Goal: Task Accomplishment & Management: Manage account settings

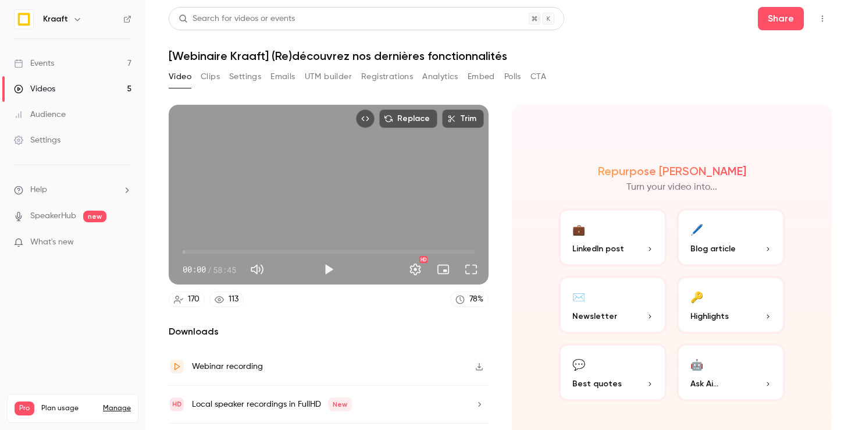
click at [71, 53] on link "Events 7" at bounding box center [72, 64] width 145 height 26
click at [41, 65] on div "Events" at bounding box center [34, 64] width 40 height 12
click at [51, 59] on div "Events" at bounding box center [34, 64] width 40 height 12
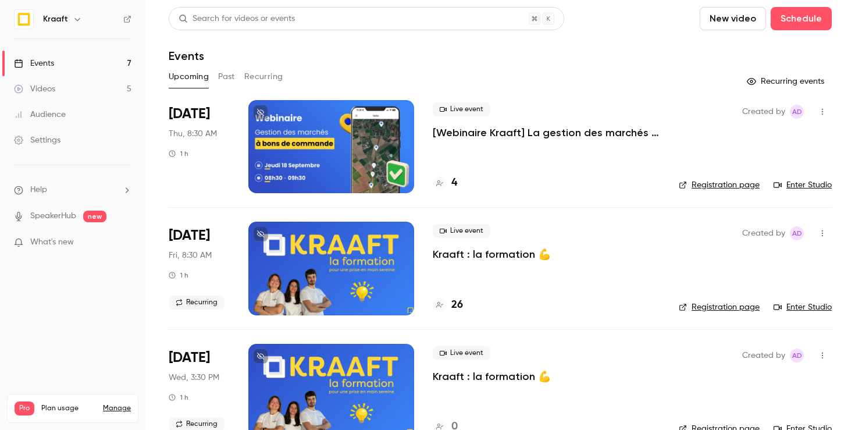
click at [694, 149] on div "Created by Ad Registration page Enter Studio" at bounding box center [755, 146] width 153 height 93
click at [393, 130] on div at bounding box center [331, 146] width 166 height 93
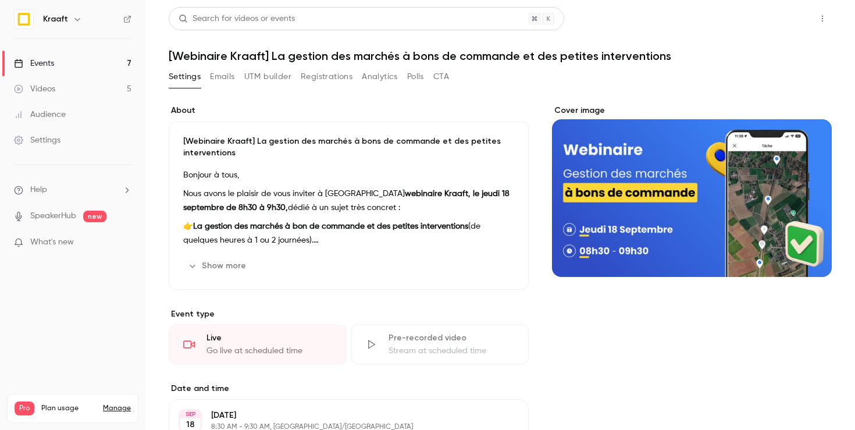
click at [786, 27] on button "Share" at bounding box center [781, 18] width 46 height 23
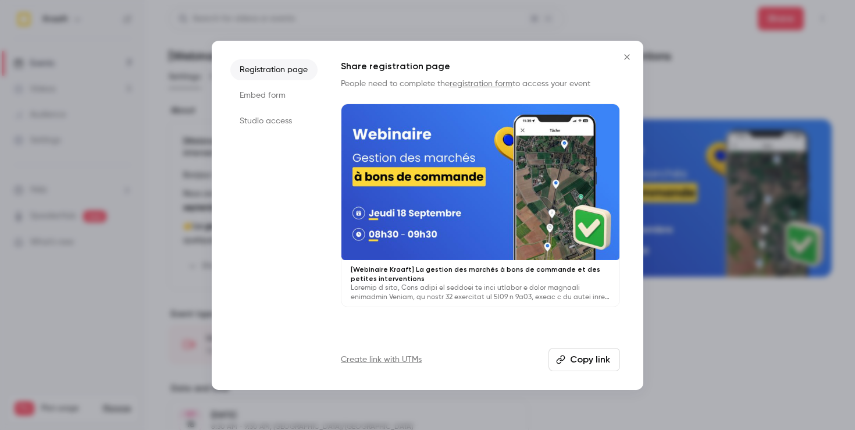
click at [570, 367] on button "Copy link" at bounding box center [585, 359] width 72 height 23
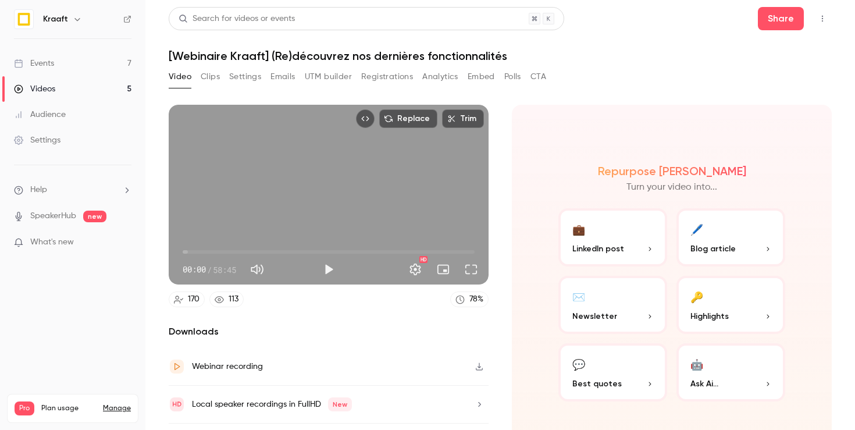
click at [16, 17] on img at bounding box center [24, 19] width 19 height 19
click at [74, 17] on icon "button" at bounding box center [77, 19] width 9 height 9
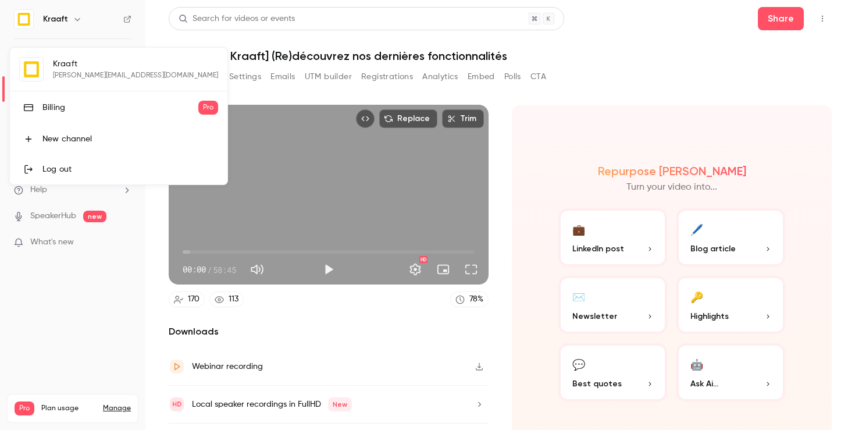
click at [84, 321] on div at bounding box center [427, 215] width 855 height 430
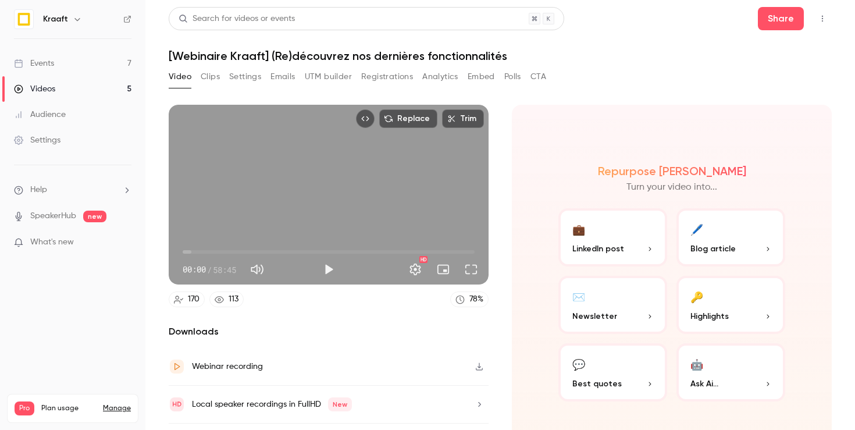
click at [64, 143] on link "Settings" at bounding box center [72, 140] width 145 height 26
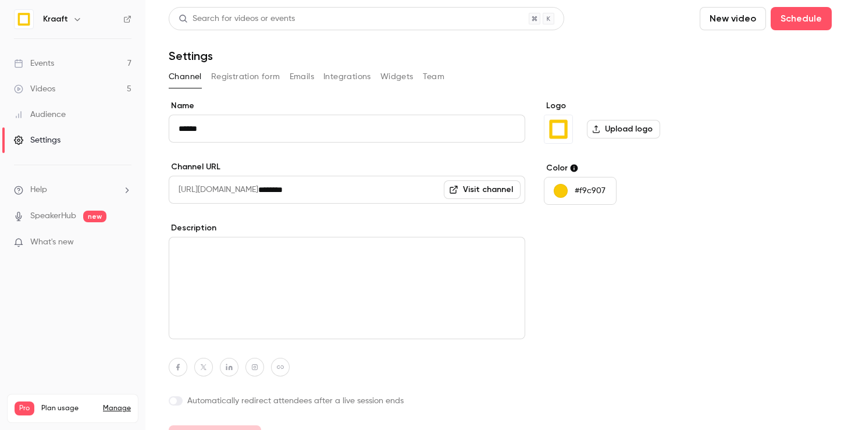
click at [614, 132] on label "Upload logo" at bounding box center [623, 129] width 73 height 19
click at [0, 0] on input "Upload logo" at bounding box center [0, 0] width 0 height 0
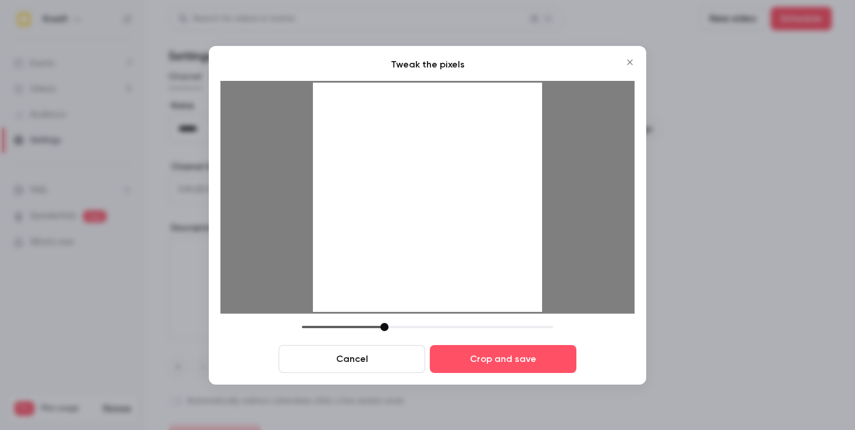
click at [381, 326] on div at bounding box center [385, 327] width 8 height 8
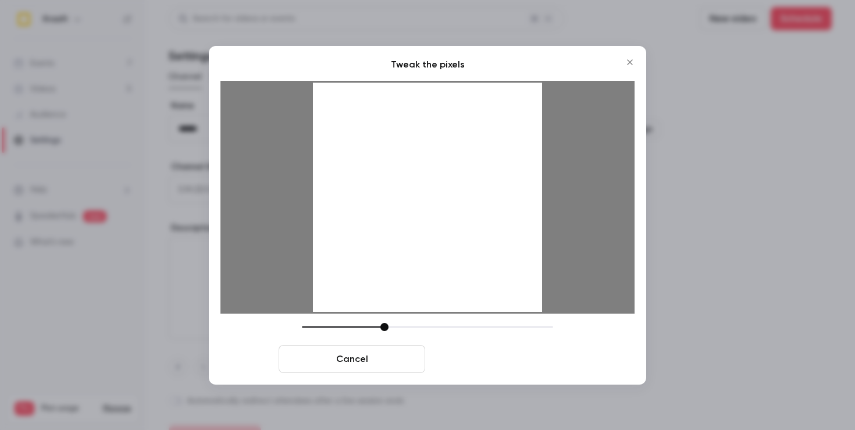
click at [484, 360] on button "Crop and save" at bounding box center [503, 359] width 147 height 28
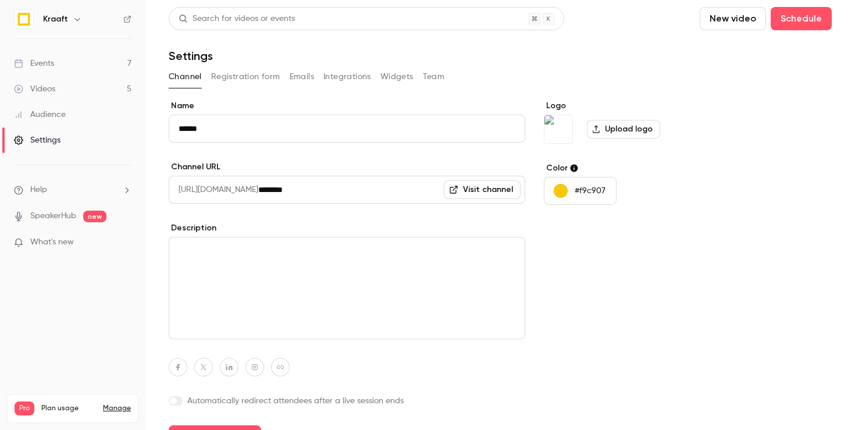
click at [48, 64] on div "Events" at bounding box center [34, 64] width 40 height 12
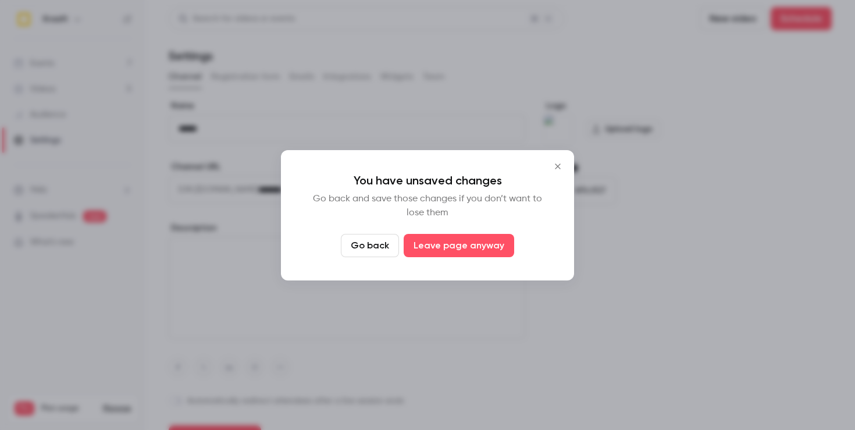
click at [555, 167] on icon "Close" at bounding box center [558, 166] width 14 height 9
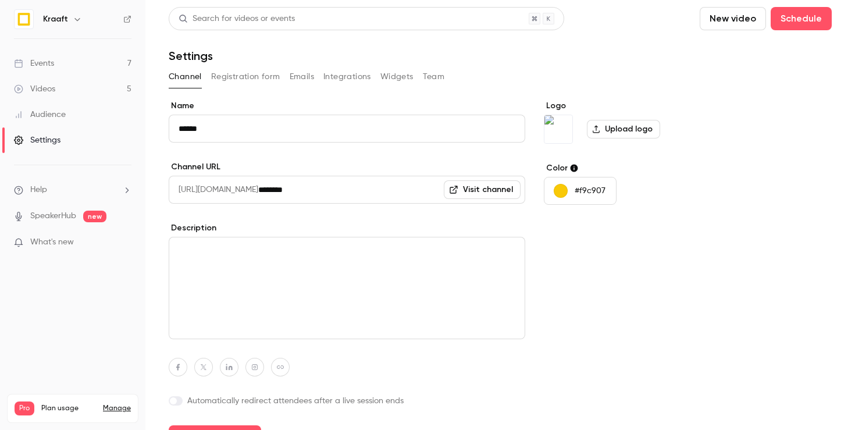
scroll to position [26, 0]
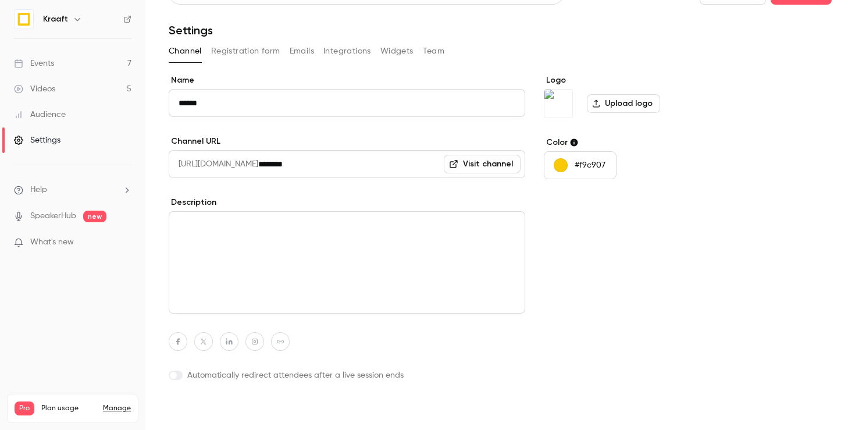
click at [192, 415] on button "Update channel" at bounding box center [215, 411] width 93 height 23
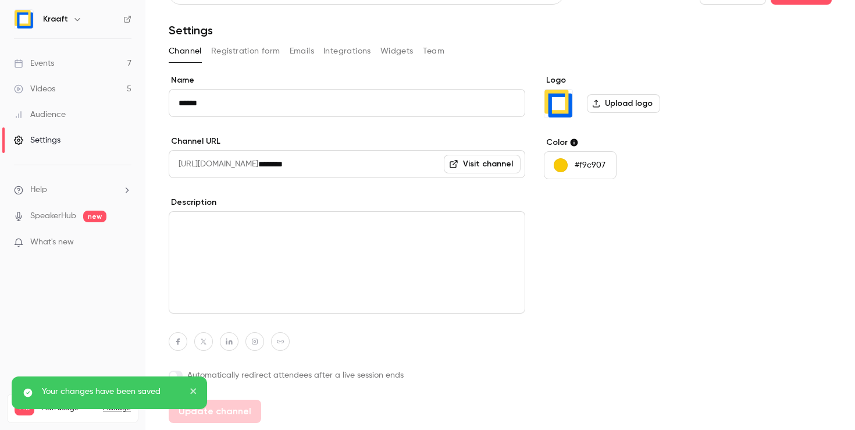
click at [601, 166] on p "#f9c907" at bounding box center [590, 165] width 31 height 12
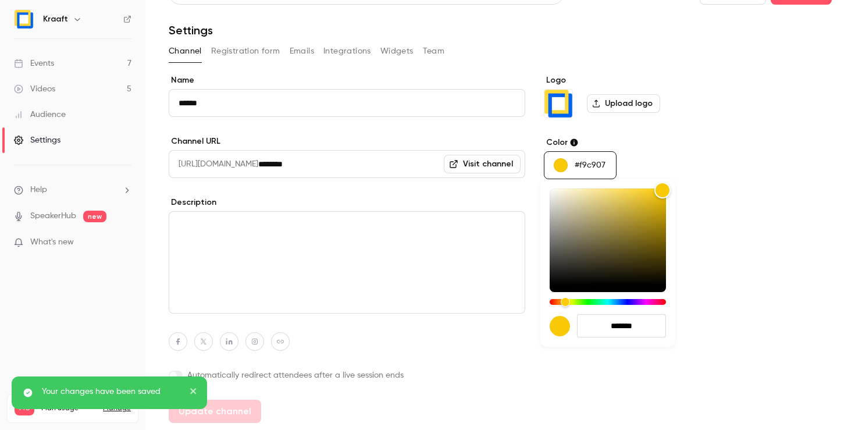
click at [643, 322] on input "*******" at bounding box center [621, 325] width 89 height 23
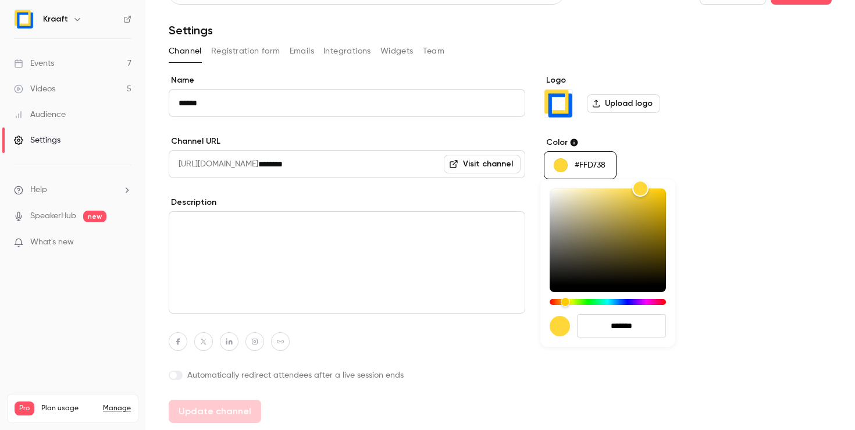
type input "*******"
click at [714, 293] on div at bounding box center [427, 215] width 855 height 430
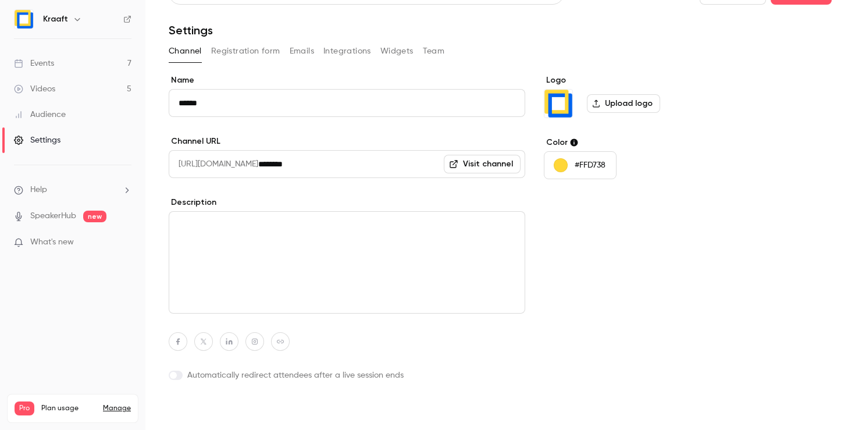
click at [243, 407] on button "Update channel" at bounding box center [215, 411] width 93 height 23
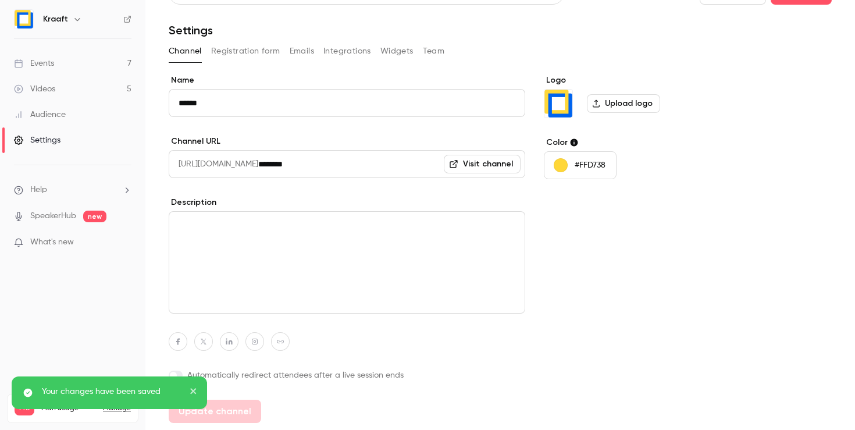
click at [62, 61] on link "Events 7" at bounding box center [72, 64] width 145 height 26
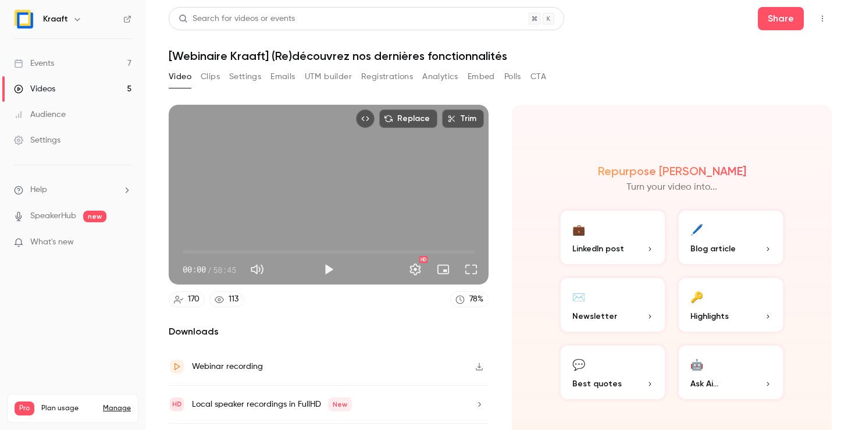
click at [60, 64] on link "Events 7" at bounding box center [72, 64] width 145 height 26
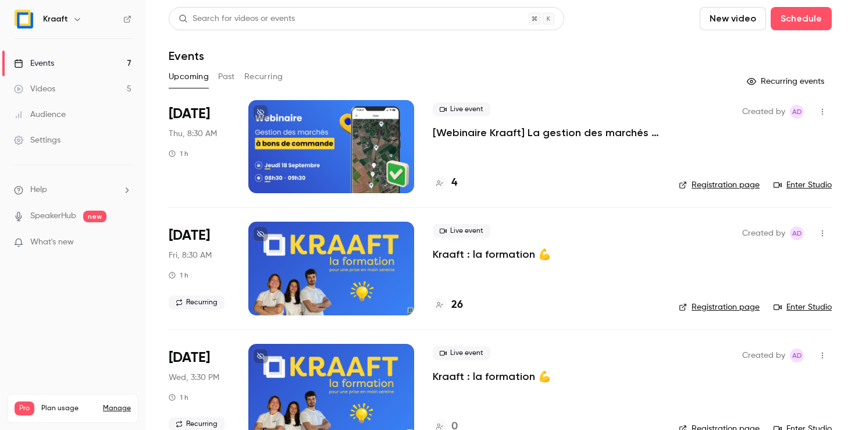
click at [333, 133] on div at bounding box center [331, 146] width 166 height 93
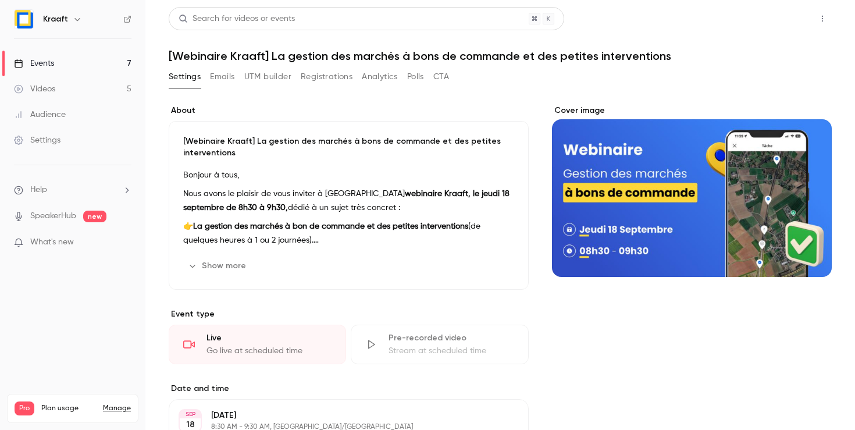
click at [769, 17] on button "Share" at bounding box center [781, 18] width 46 height 23
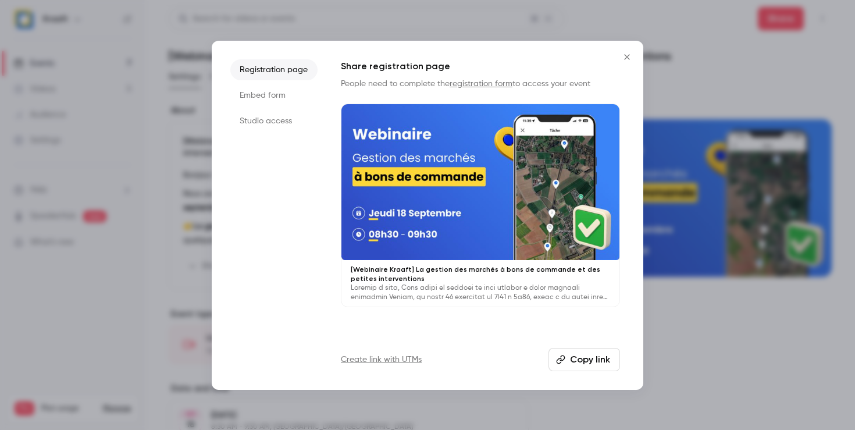
click at [582, 356] on button "Copy link" at bounding box center [585, 359] width 72 height 23
click at [624, 58] on icon "Close" at bounding box center [627, 56] width 14 height 9
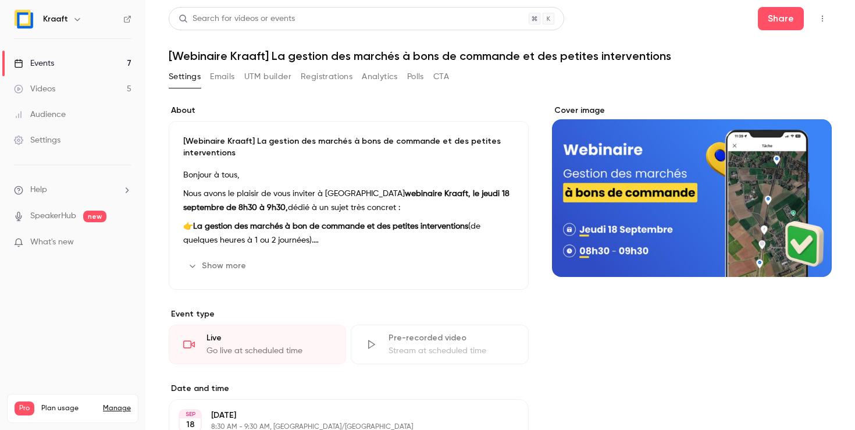
click at [55, 65] on link "Events 7" at bounding box center [72, 64] width 145 height 26
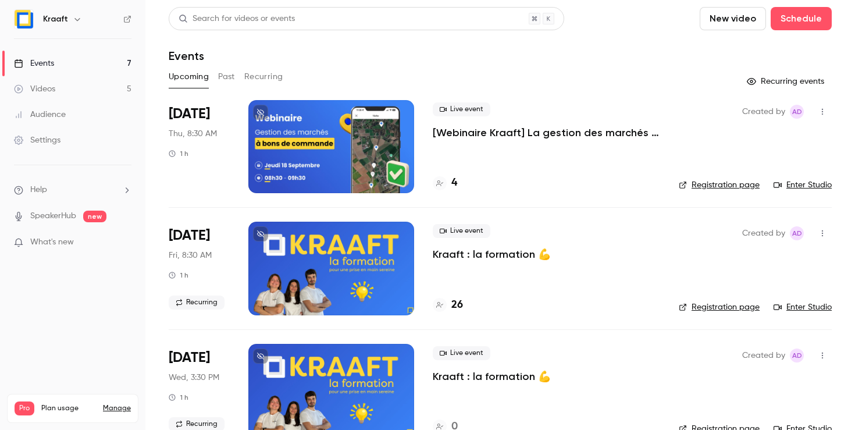
click at [493, 137] on p "[Webinaire Kraaft] La gestion des marchés à bons de commande et des petites int…" at bounding box center [547, 133] width 228 height 14
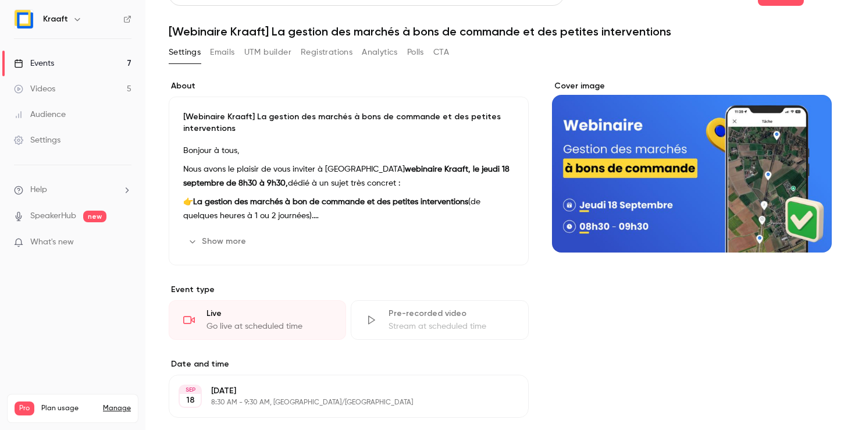
scroll to position [25, 0]
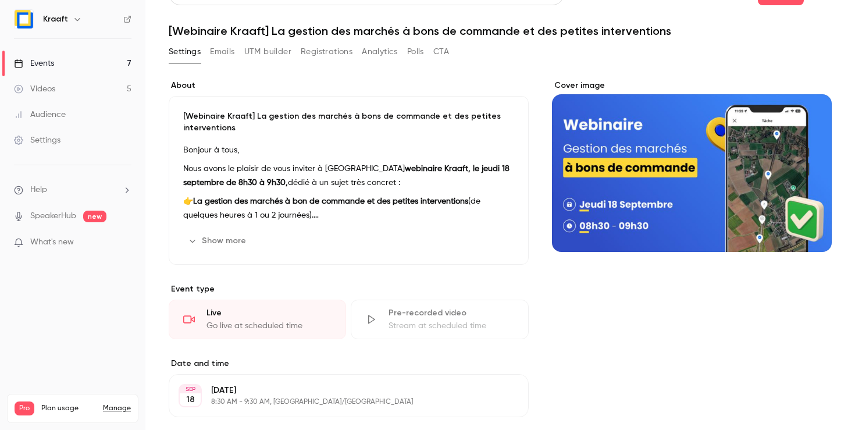
click at [503, 240] on button "Edit" at bounding box center [493, 241] width 42 height 19
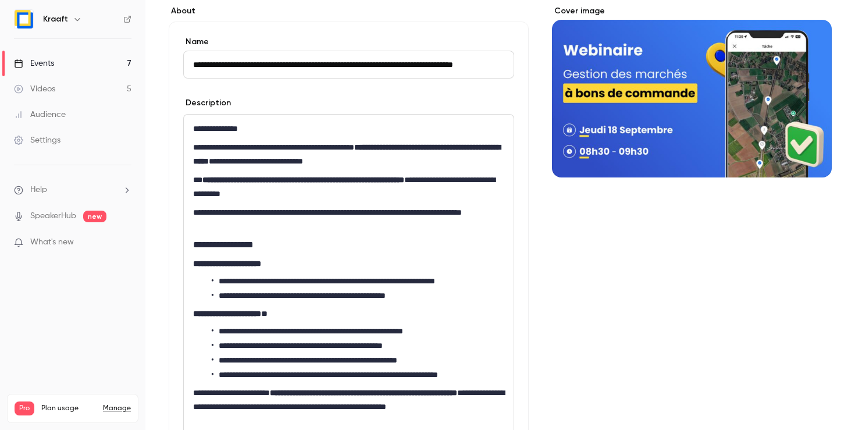
scroll to position [97, 0]
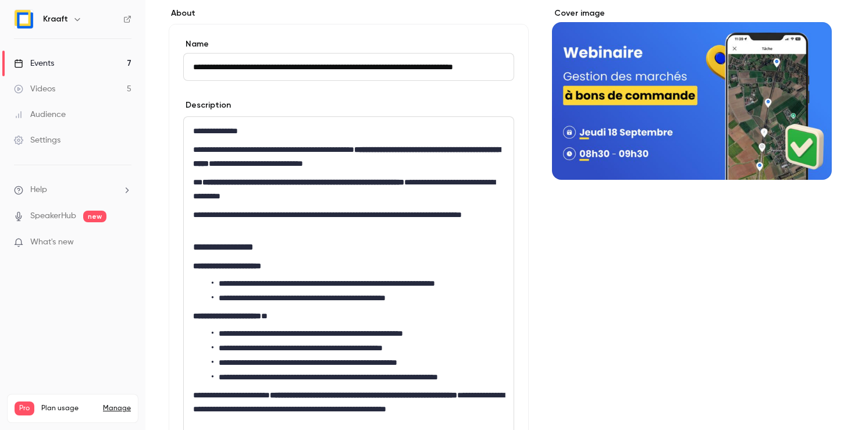
click at [308, 182] on strong "**********" at bounding box center [303, 182] width 202 height 8
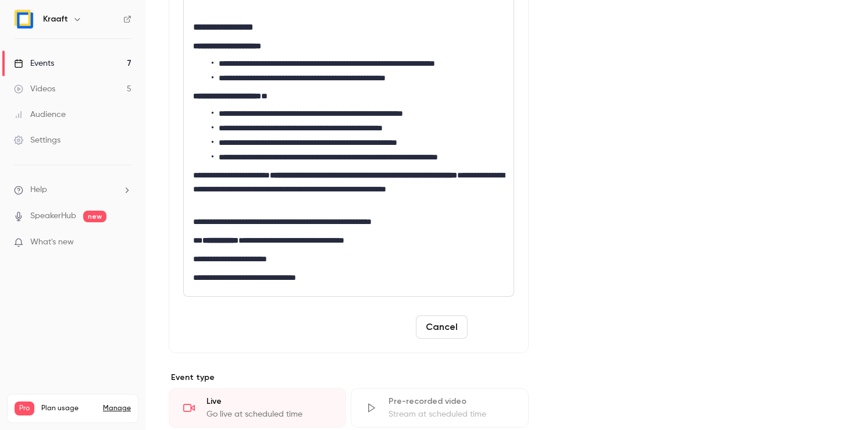
click at [505, 327] on button "Save" at bounding box center [493, 326] width 42 height 23
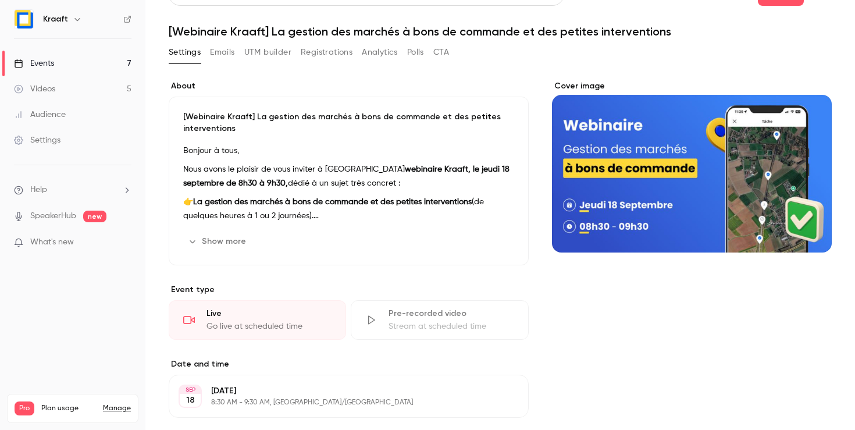
scroll to position [20, 0]
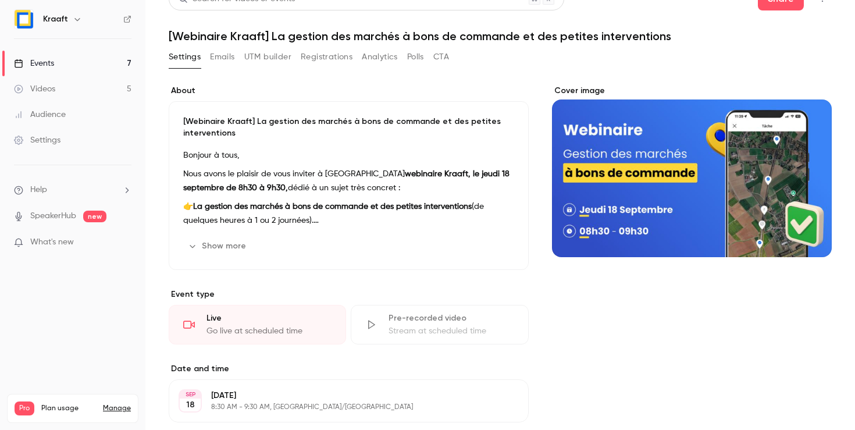
click at [219, 253] on button "Show more" at bounding box center [218, 246] width 70 height 19
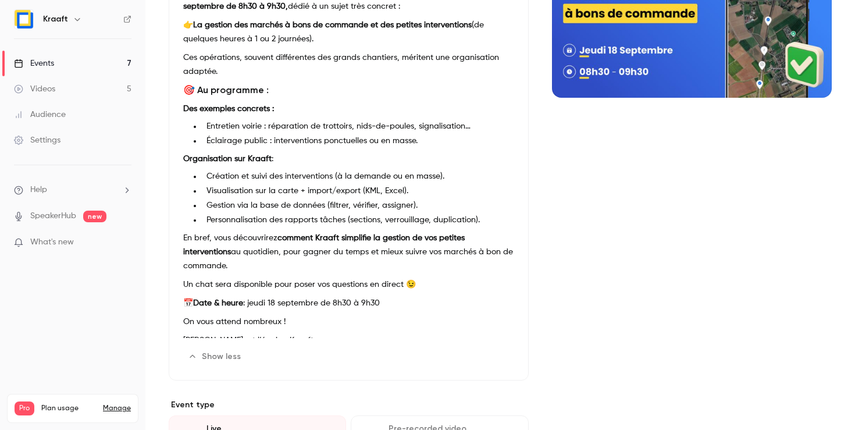
scroll to position [200, 0]
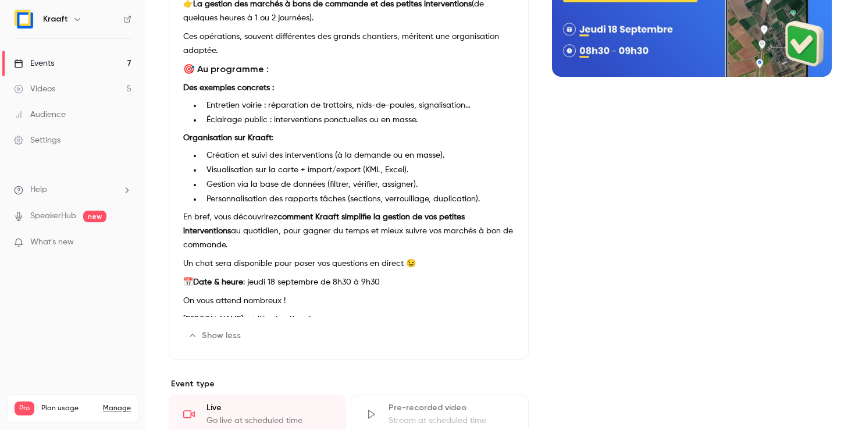
click at [448, 228] on p "En bref, vous découvrirez comment Kraaft simplifie la gestion de vos petites in…" at bounding box center [348, 231] width 331 height 42
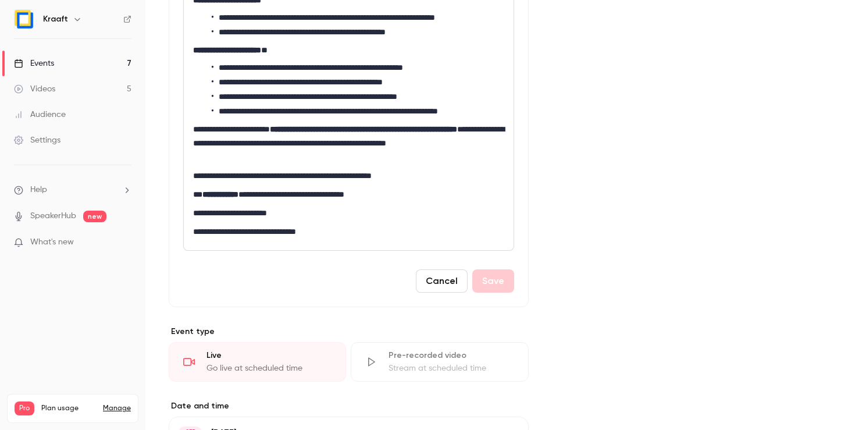
scroll to position [442, 0]
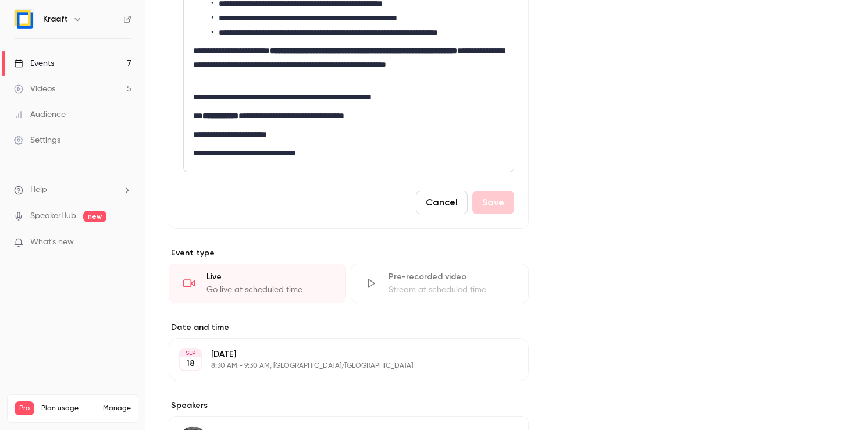
click at [207, 77] on p "**********" at bounding box center [348, 65] width 311 height 42
click at [491, 207] on button "Save" at bounding box center [493, 202] width 42 height 23
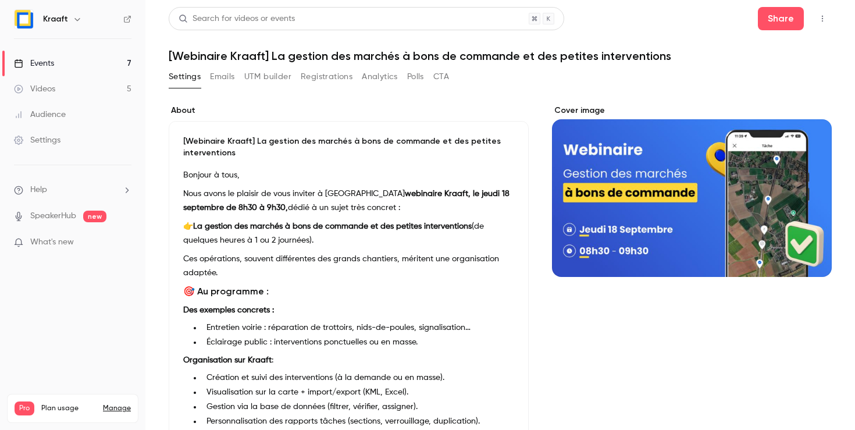
click at [93, 66] on link "Events 7" at bounding box center [72, 64] width 145 height 26
